Goal: Check status: Check status

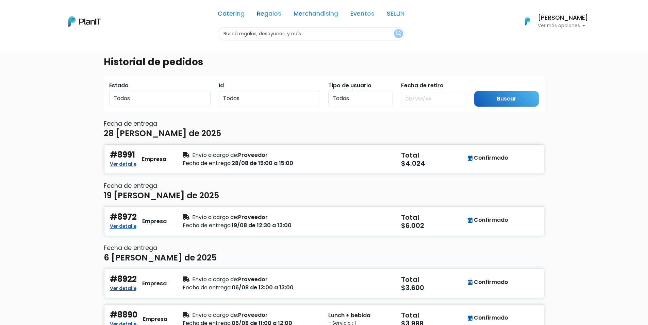
click at [558, 25] on p "Ver más opciones" at bounding box center [562, 25] width 50 height 5
click at [558, 41] on li "Pedidos" at bounding box center [557, 41] width 61 height 14
click at [516, 101] on input "Buscar" at bounding box center [506, 99] width 65 height 16
click at [559, 29] on div "Diego Bonilla Ver más opciones" at bounding box center [554, 21] width 68 height 15
click at [556, 54] on link "En Curso" at bounding box center [557, 54] width 61 height 14
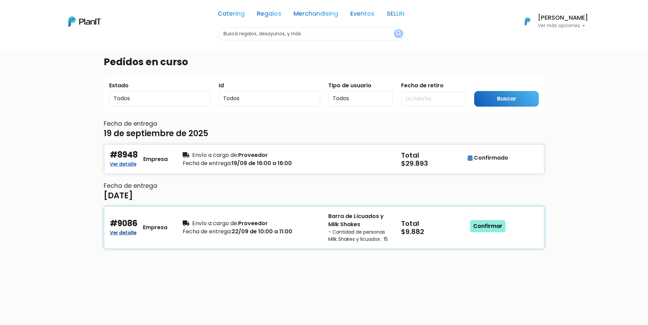
click at [123, 235] on link "Ver detalle" at bounding box center [123, 232] width 27 height 8
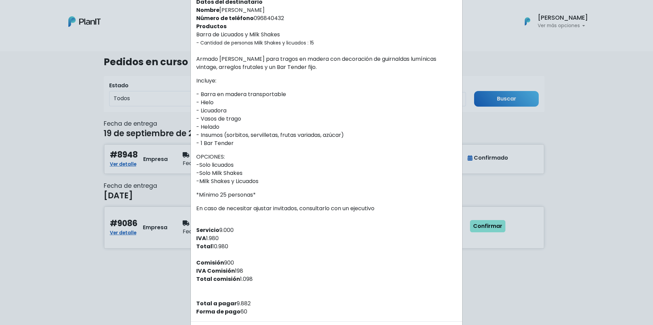
scroll to position [135, 0]
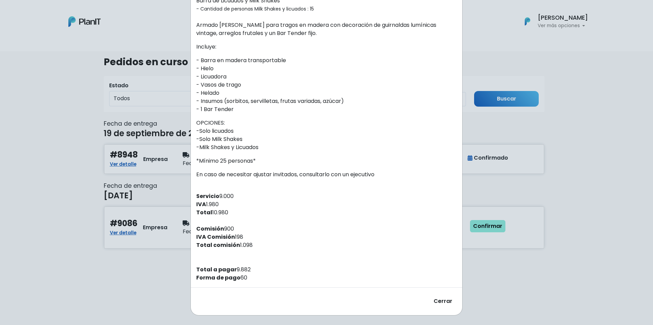
click at [340, 141] on p "OPCIONES: -Solo licuados -Solo Milk Shakes -Milk Shakes y Licuados" at bounding box center [326, 135] width 260 height 33
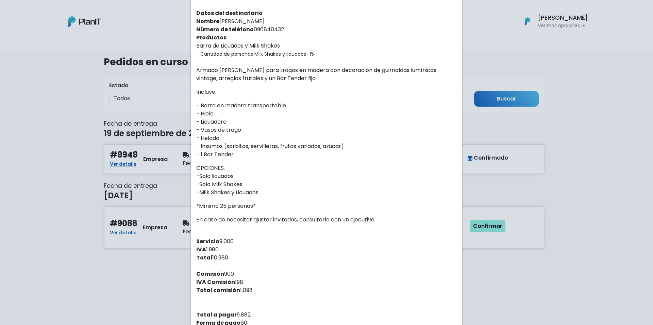
scroll to position [33, 0]
